Goal: Information Seeking & Learning: Learn about a topic

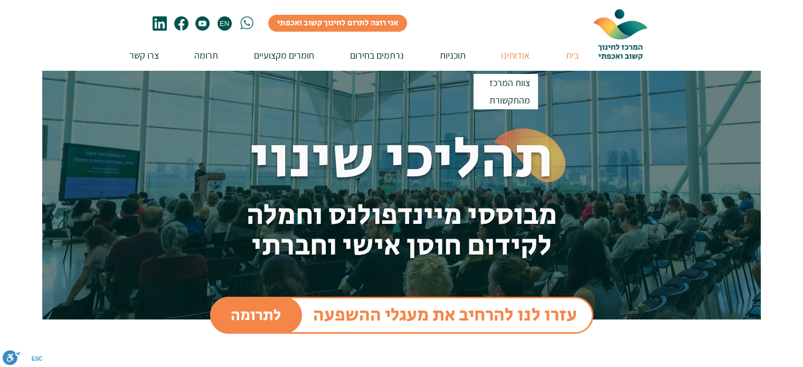
click at [510, 56] on p "אודותינו" at bounding box center [515, 55] width 39 height 30
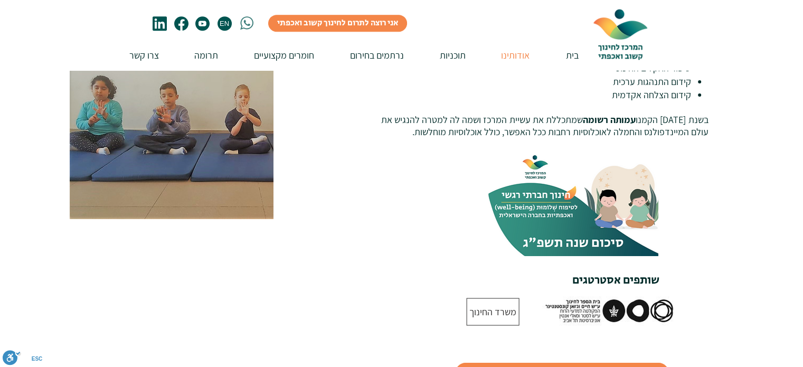
scroll to position [621, 0]
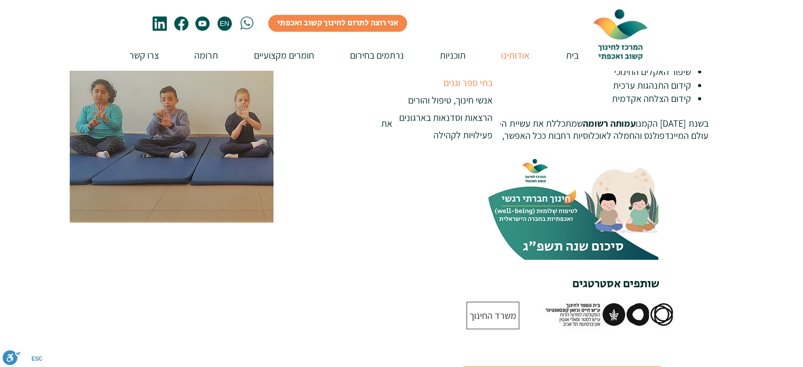
click at [460, 83] on p "בתי ספר וגנים" at bounding box center [468, 82] width 59 height 17
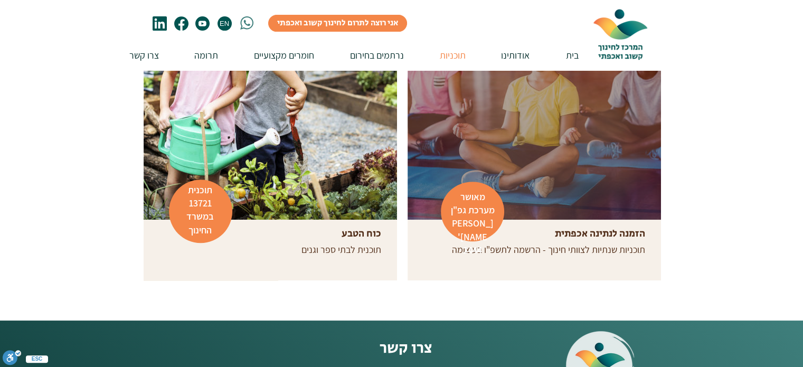
scroll to position [369, 0]
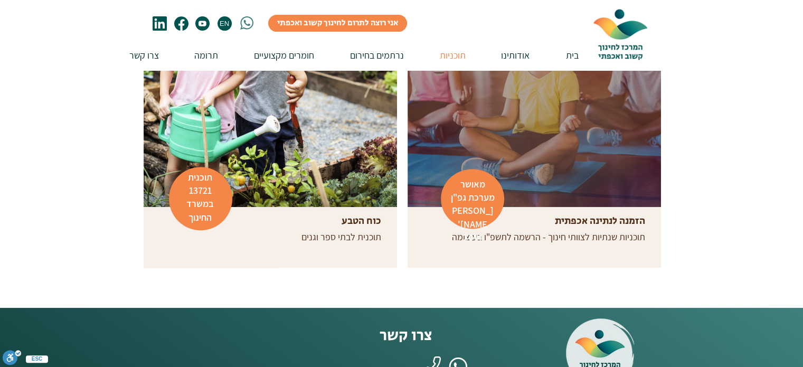
click at [541, 243] on div "תוכניות שנתיות לצוותי חינוך - הרשמה לתשפ"ו בעיצומה" at bounding box center [534, 236] width 222 height 13
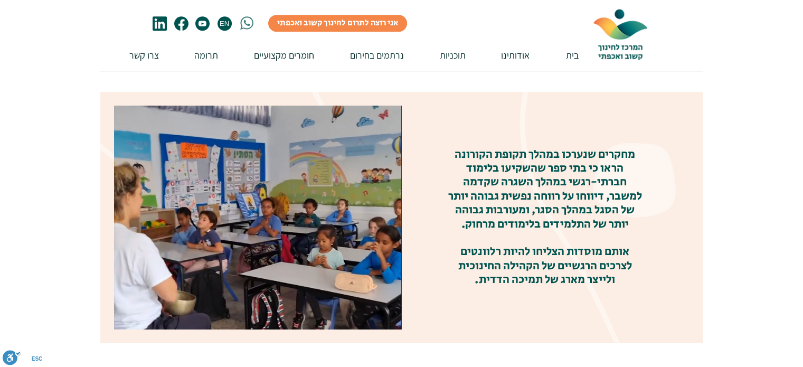
scroll to position [772, 0]
